Goal: Task Accomplishment & Management: Use online tool/utility

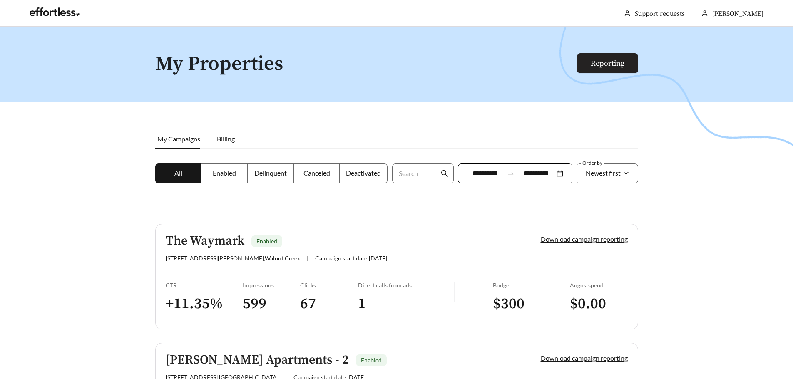
click at [610, 68] on link "Reporting" at bounding box center [607, 64] width 34 height 10
click at [585, 239] on link "Download campaign reporting" at bounding box center [583, 239] width 87 height 8
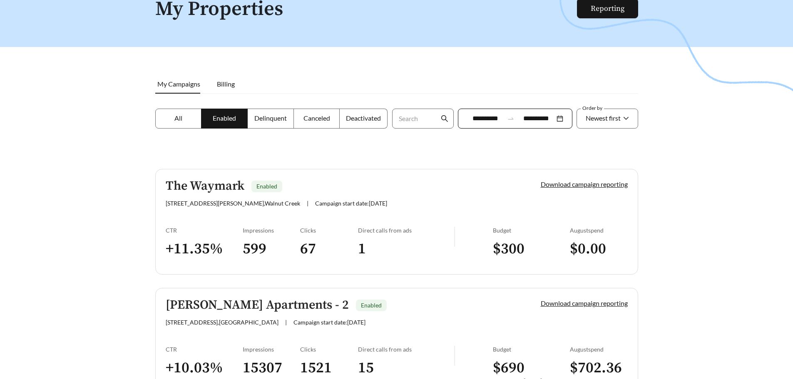
scroll to position [42, 0]
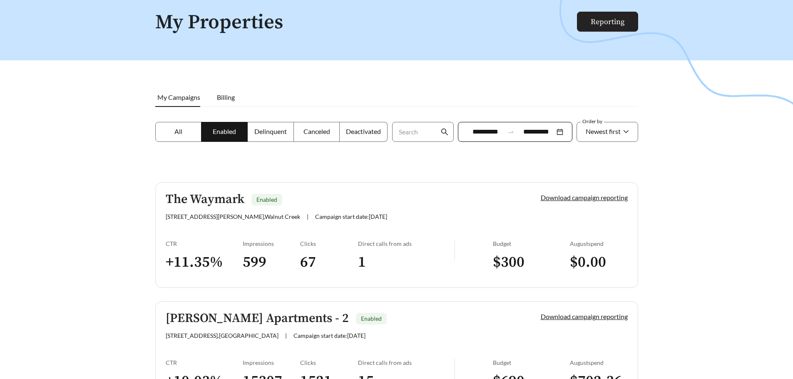
click at [612, 22] on link "Reporting" at bounding box center [607, 22] width 34 height 10
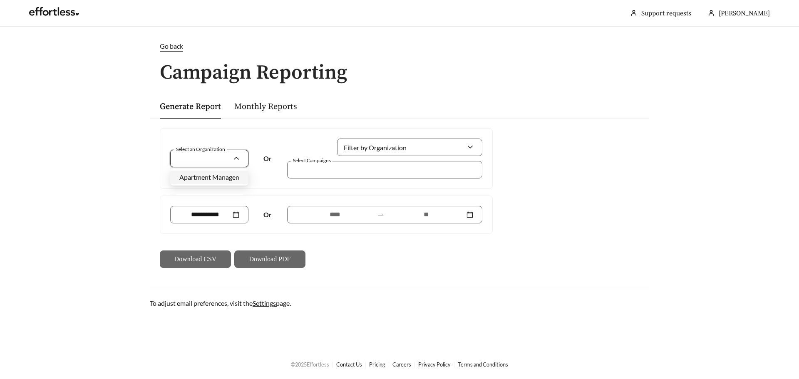
click at [198, 158] on input "Select an Organization" at bounding box center [205, 158] width 53 height 17
click at [214, 180] on span "Apartment Management Consultants" at bounding box center [233, 177] width 108 height 8
click at [341, 169] on div at bounding box center [379, 169] width 176 height 11
click at [326, 172] on div at bounding box center [379, 169] width 176 height 11
click at [228, 154] on div "Apartment Management Consultants" at bounding box center [205, 159] width 52 height 16
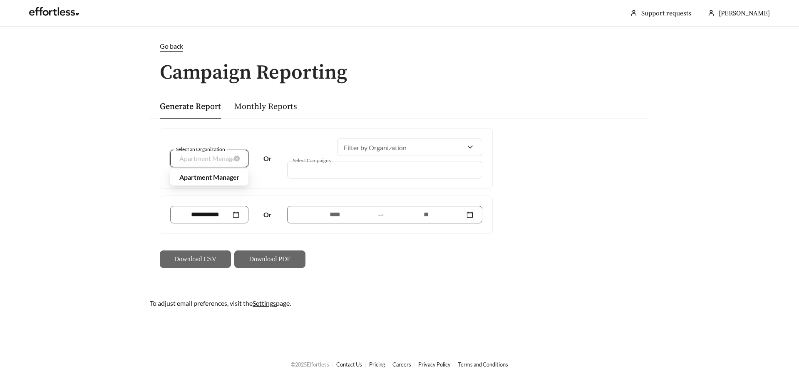
click at [228, 154] on div "Apartment Management Consultants" at bounding box center [205, 159] width 52 height 16
click at [295, 169] on div at bounding box center [294, 169] width 7 height 11
click at [315, 171] on div at bounding box center [379, 169] width 176 height 11
click at [307, 138] on div "Select an Organization Or Filter by Organization Select Campaigns" at bounding box center [326, 159] width 332 height 60
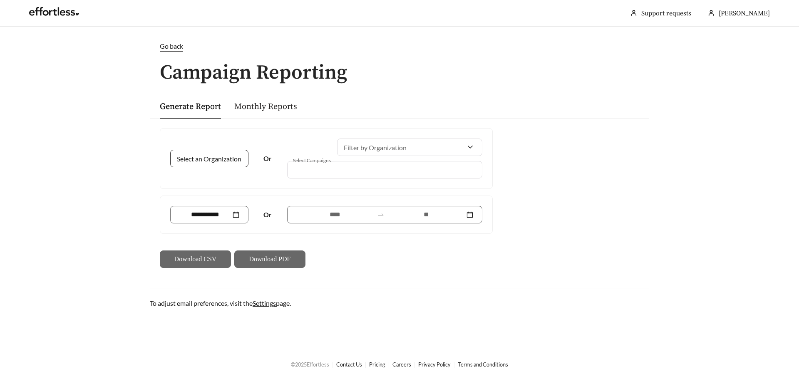
click at [273, 106] on link "Monthly Reports" at bounding box center [265, 107] width 63 height 10
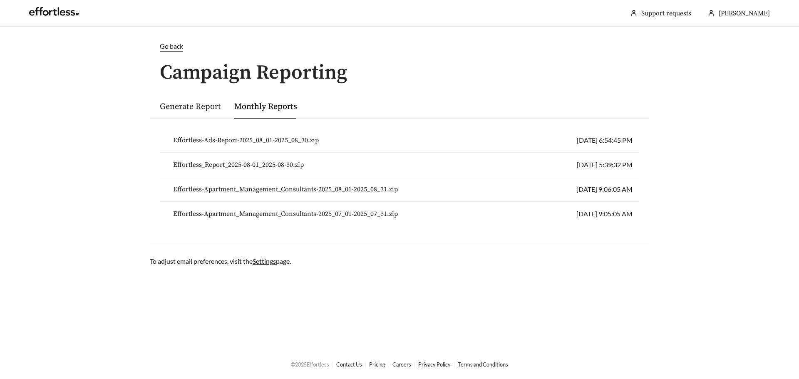
click at [204, 104] on link "Generate Report" at bounding box center [190, 107] width 61 height 10
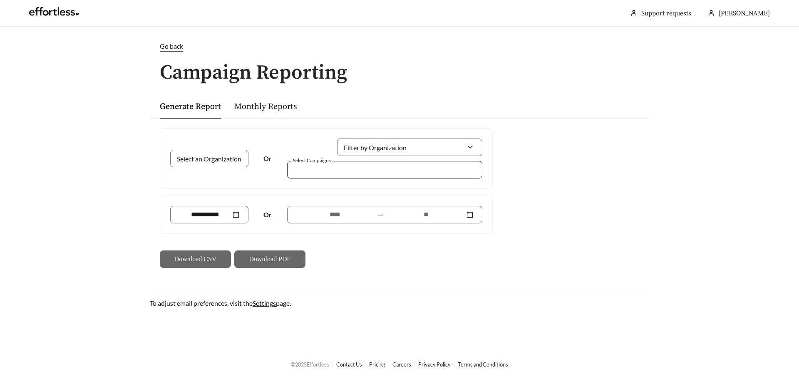
click at [338, 163] on div at bounding box center [384, 169] width 195 height 17
click at [173, 45] on div "1991 1994 1993 Alcove at the [GEOGRAPHIC_DATA][PERSON_NAME] Apartments - 2 Brid…" at bounding box center [399, 55] width 799 height 110
click at [171, 45] on span "Go back" at bounding box center [171, 46] width 23 height 8
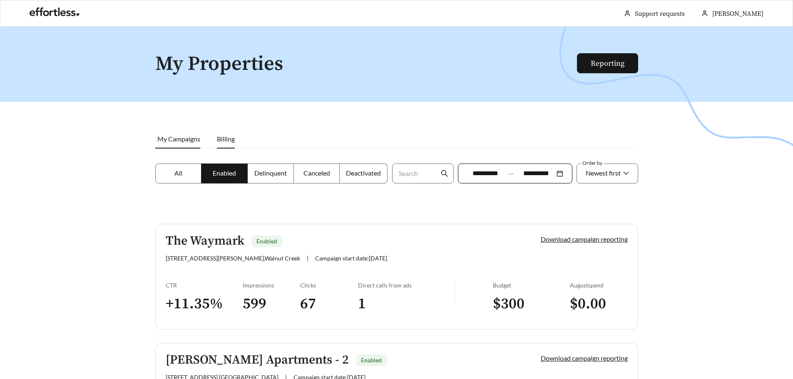
click at [228, 138] on span "Billing" at bounding box center [226, 139] width 18 height 8
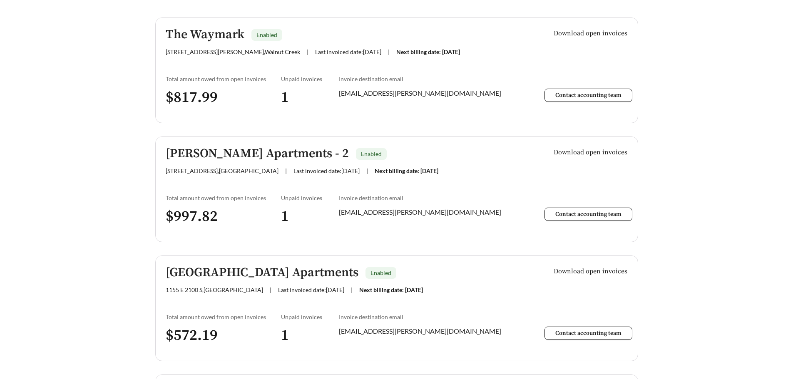
scroll to position [208, 0]
